Goal: Find specific page/section: Find specific page/section

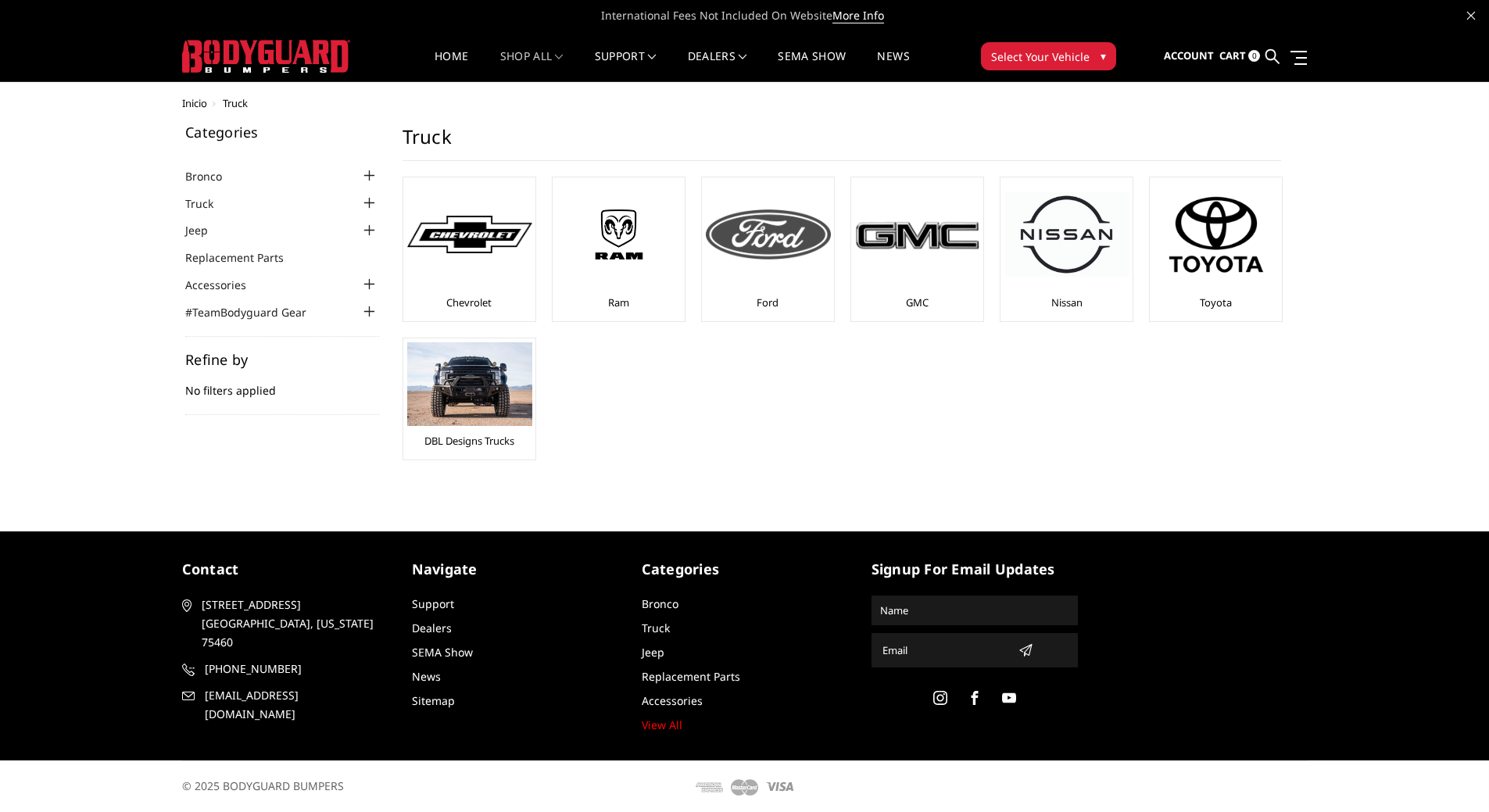
click at [734, 193] on div at bounding box center [768, 234] width 125 height 106
click at [747, 240] on img at bounding box center [768, 235] width 125 height 50
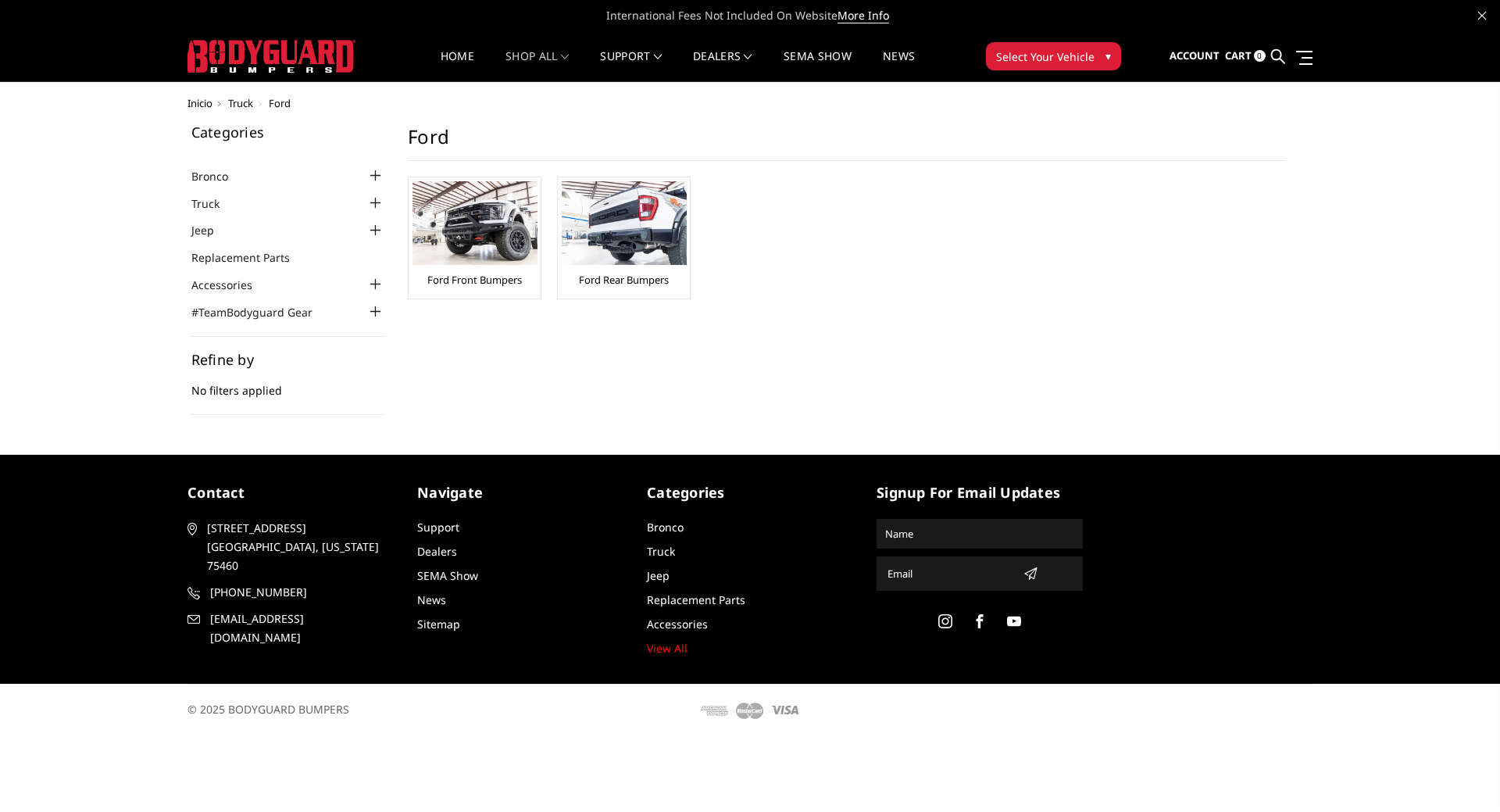
click at [282, 58] on img at bounding box center [271, 56] width 168 height 32
click at [227, 181] on link "Bronco" at bounding box center [219, 176] width 57 height 17
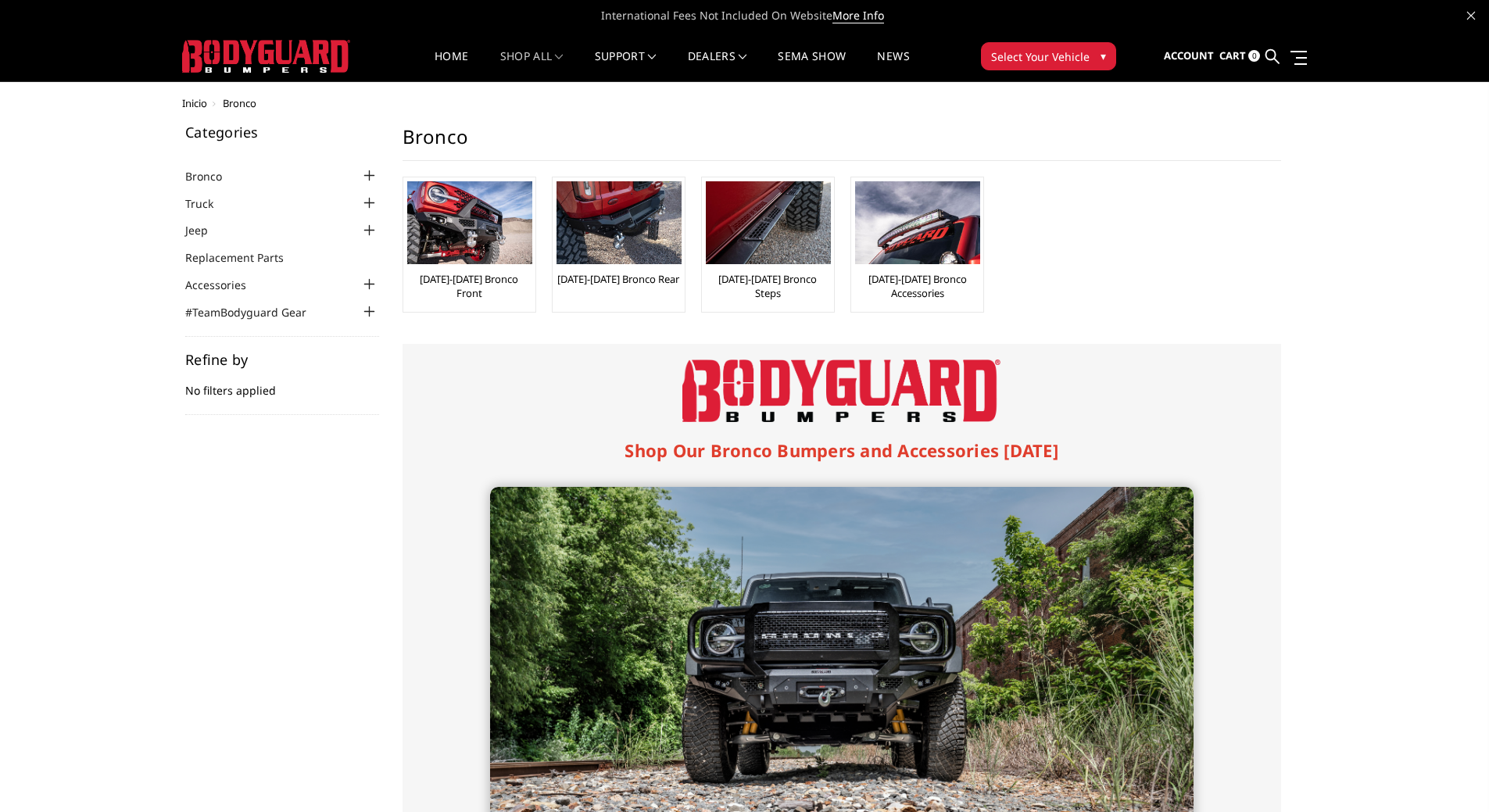
click at [369, 170] on div at bounding box center [369, 175] width 19 height 19
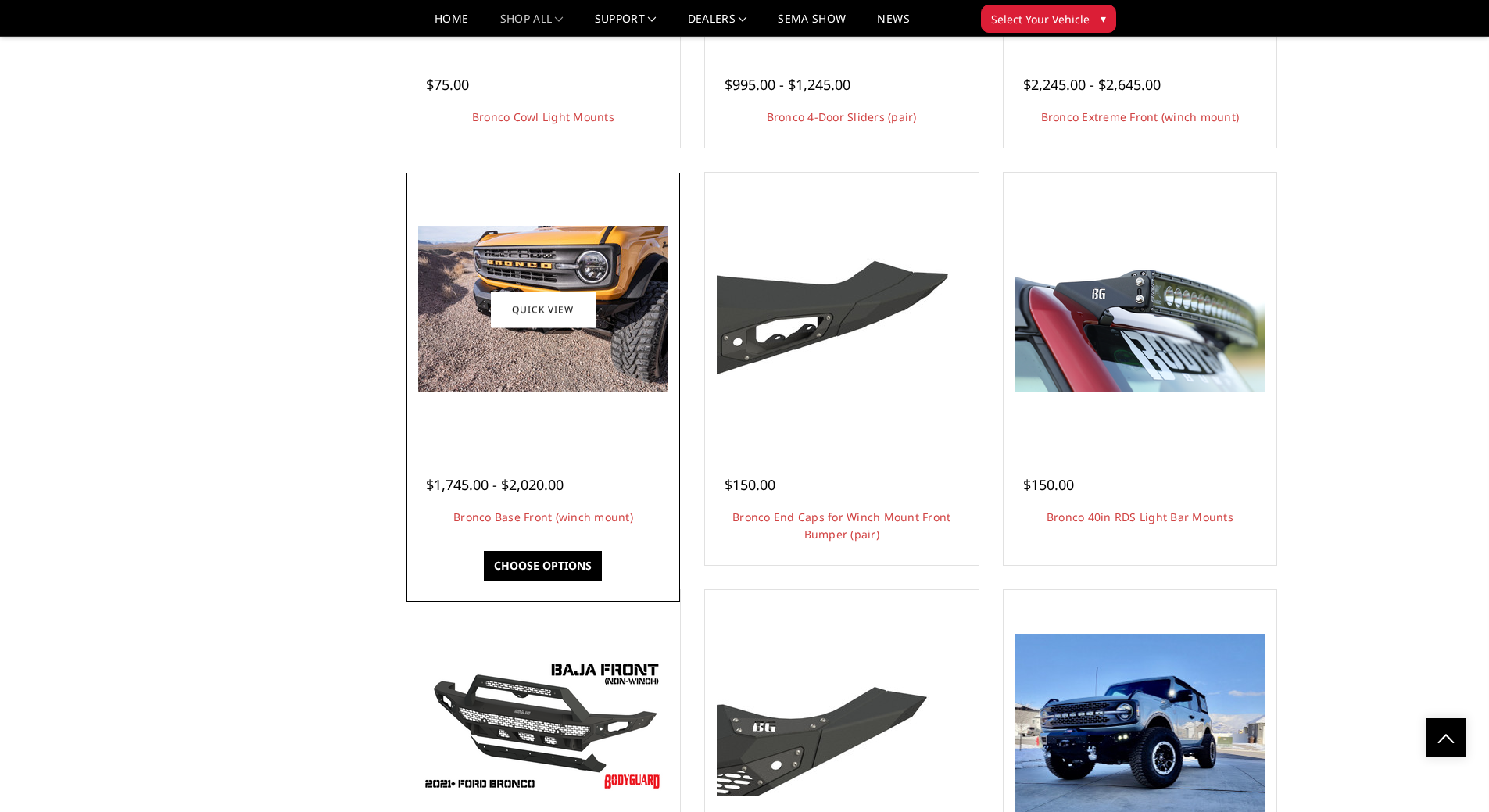
scroll to position [1953, 0]
